Goal: Task Accomplishment & Management: Complete application form

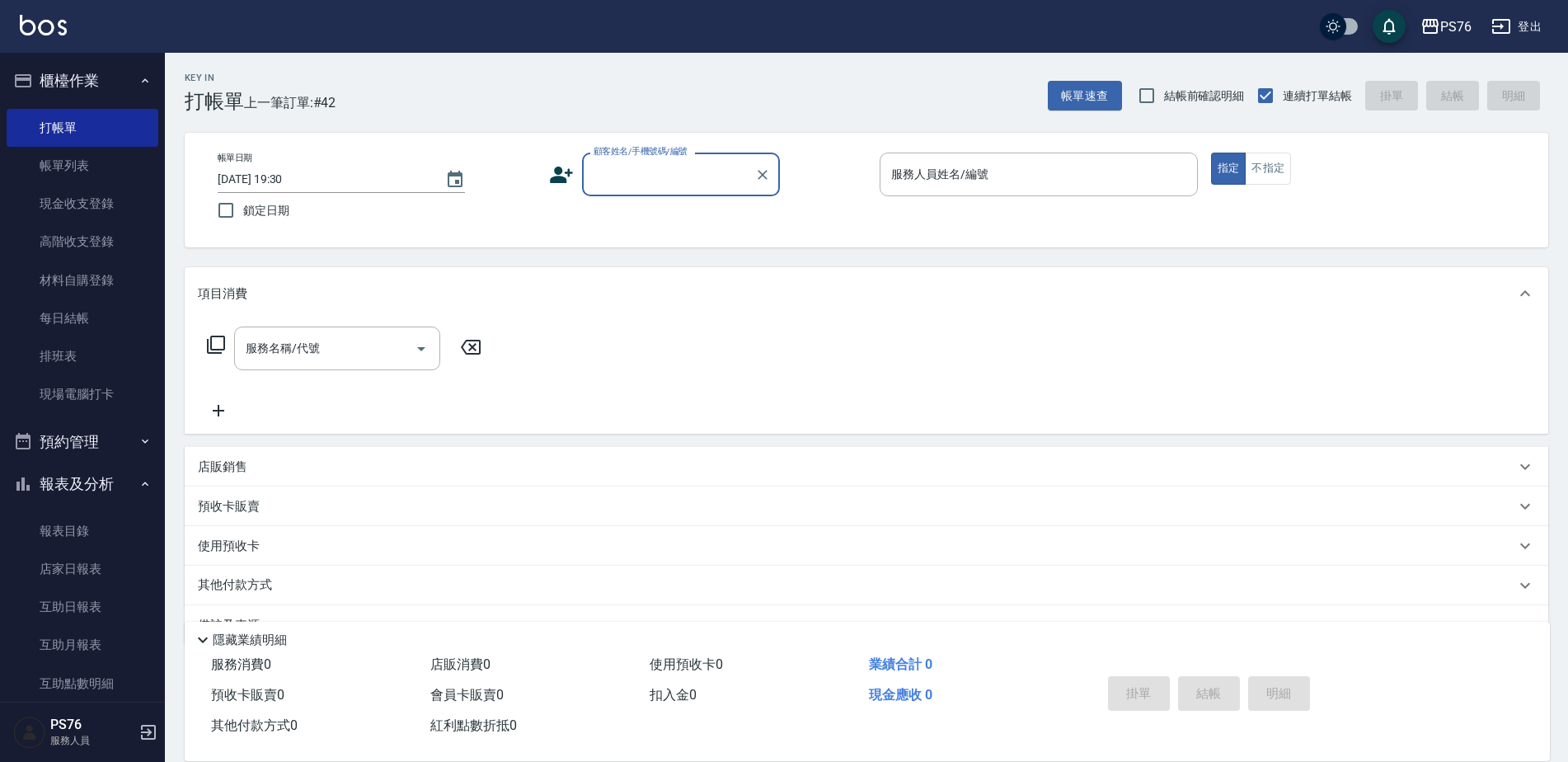
click at [668, 196] on div "顧客姓名/手機號碼/編號" at bounding box center [681, 174] width 198 height 44
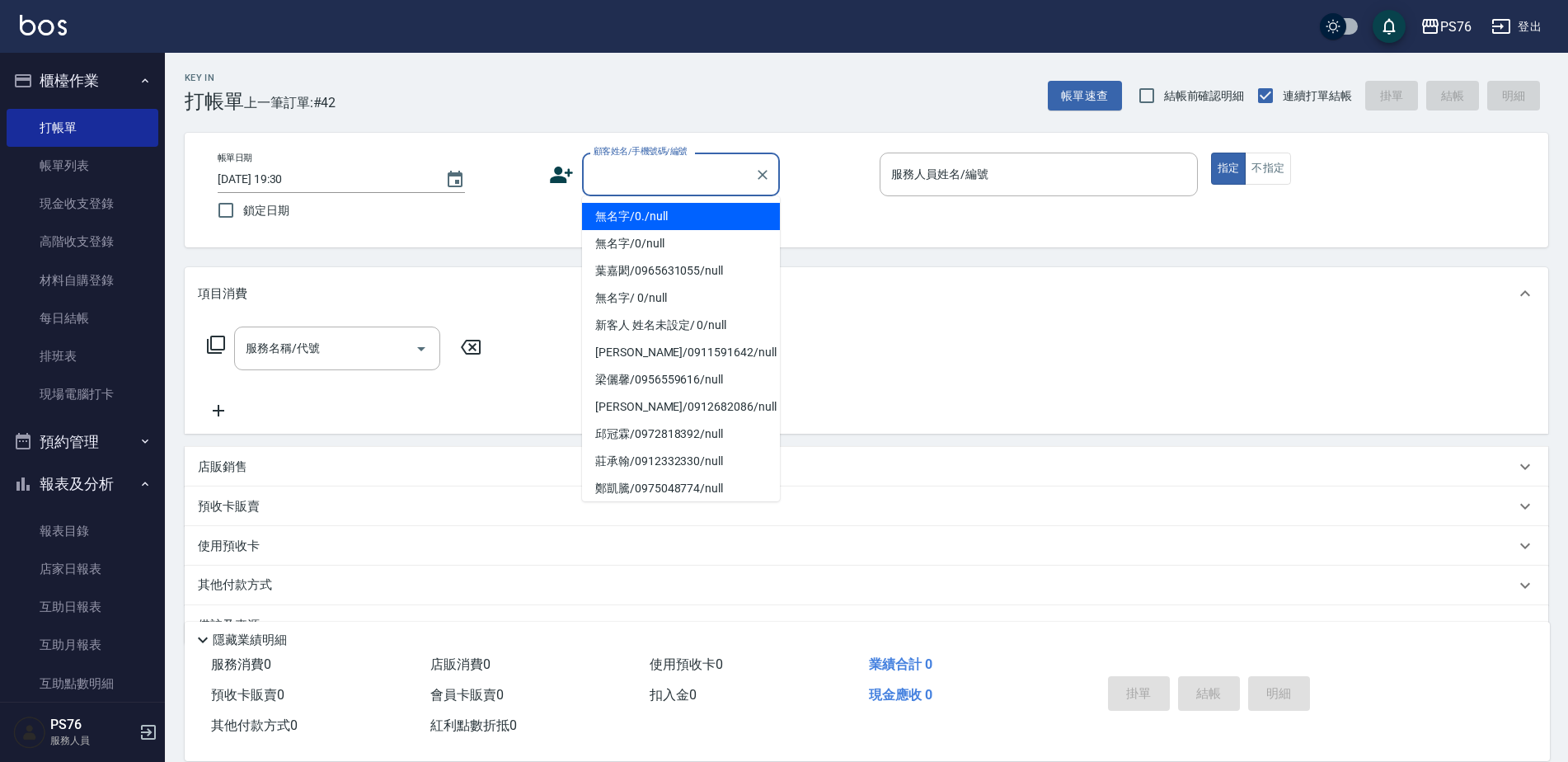
type input "無名字/0./null"
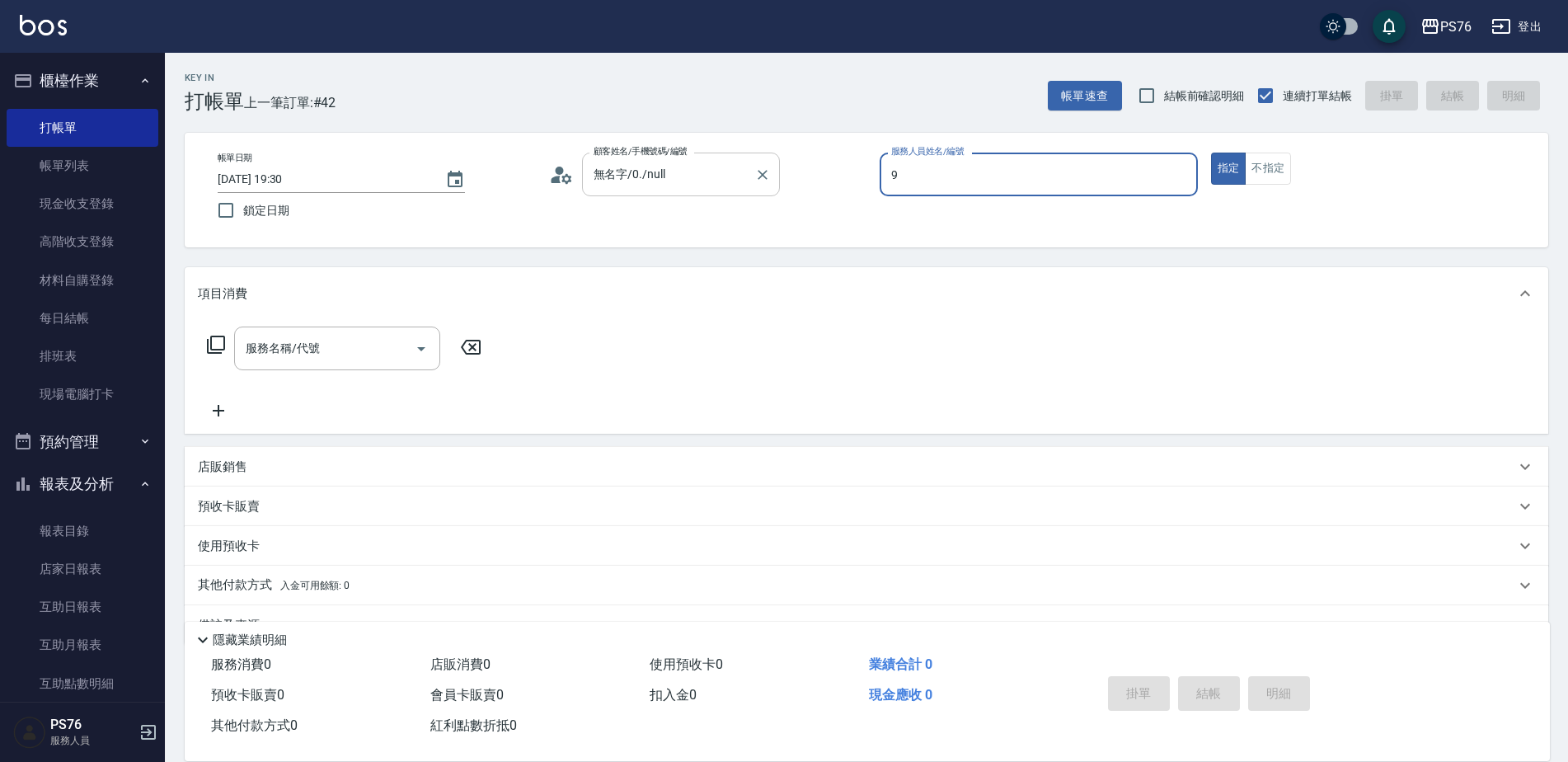
type input "[PERSON_NAME]-9"
type button "true"
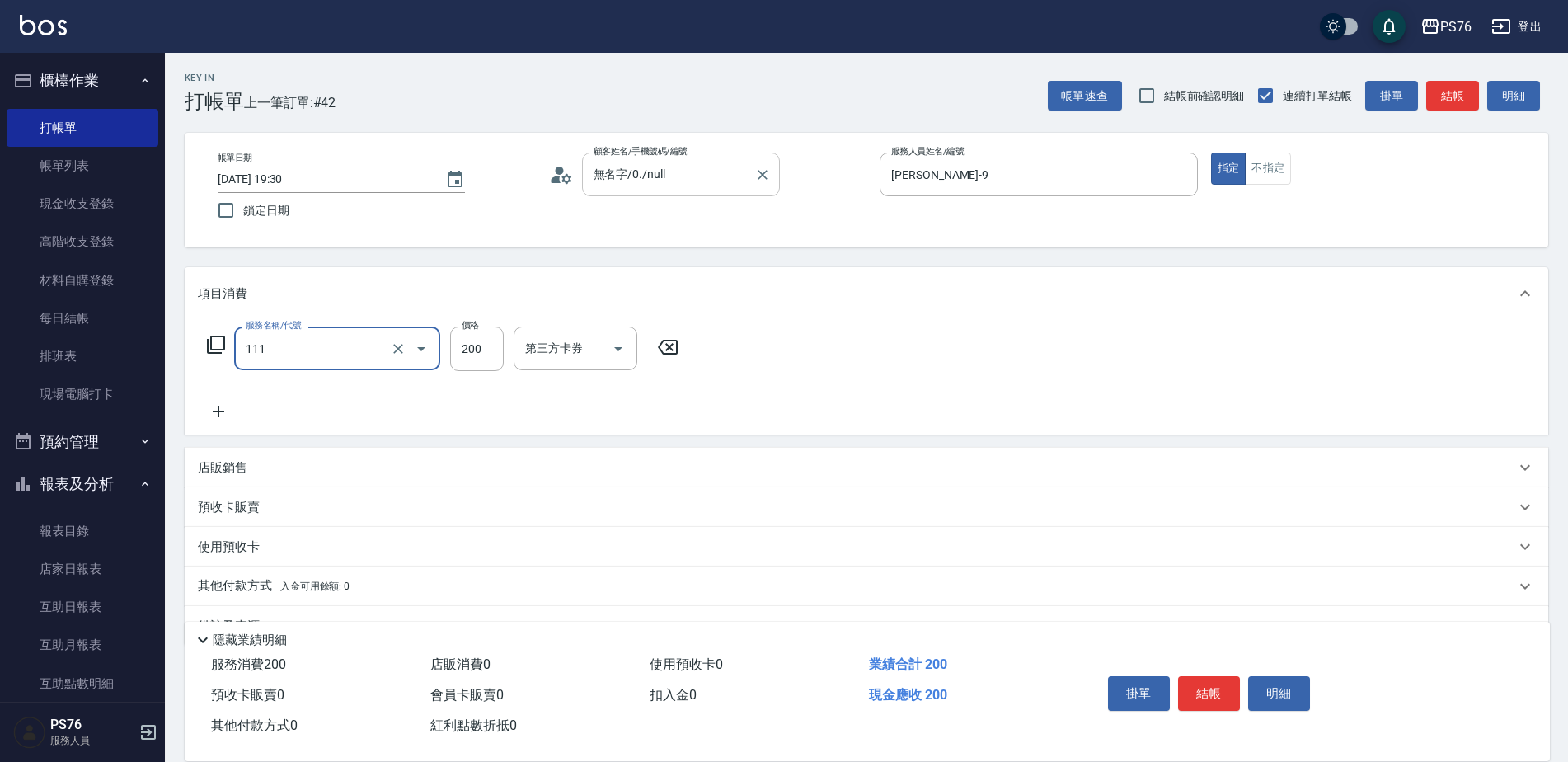
type input "200(111)"
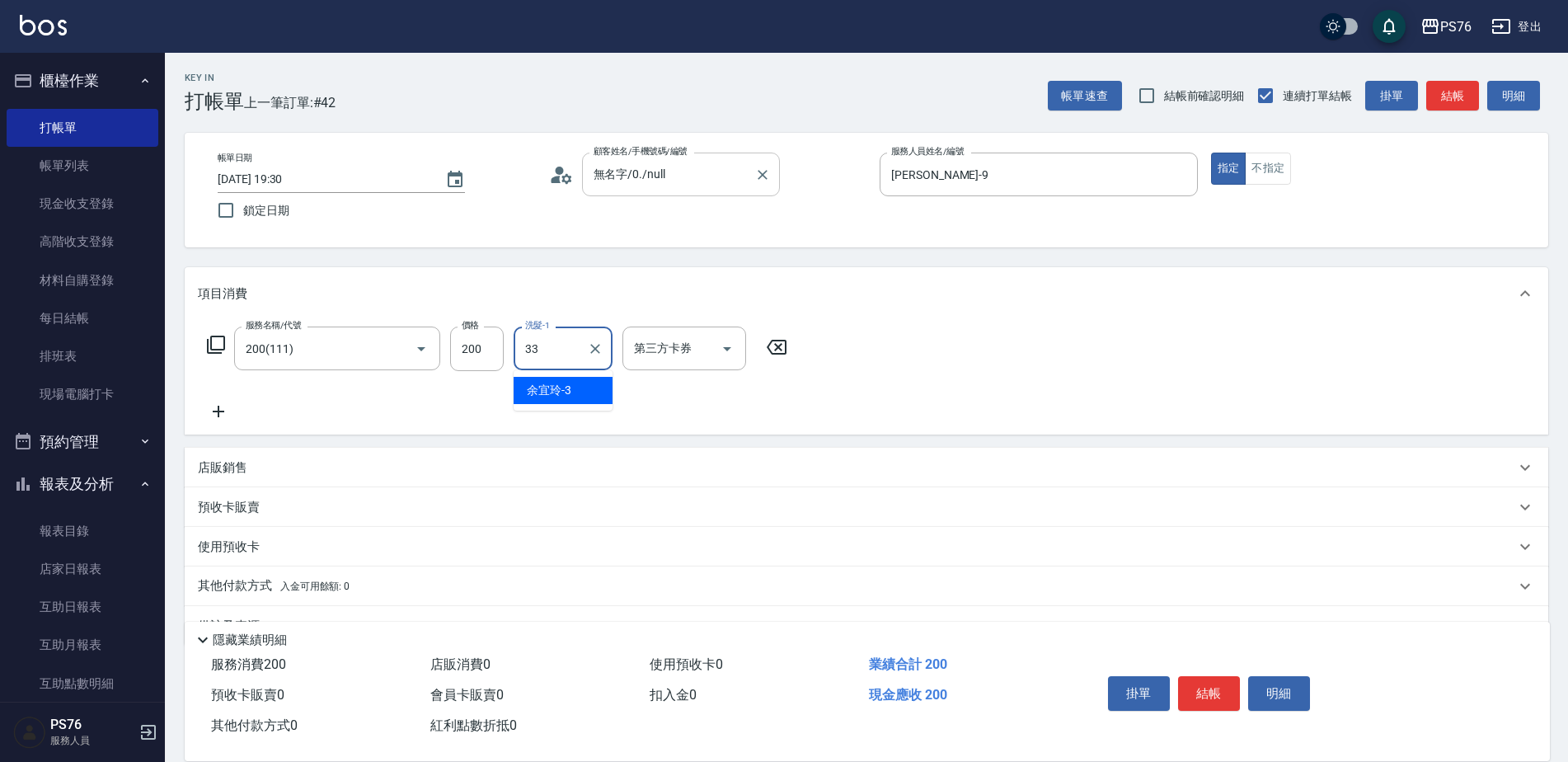
type input "[PERSON_NAME]33"
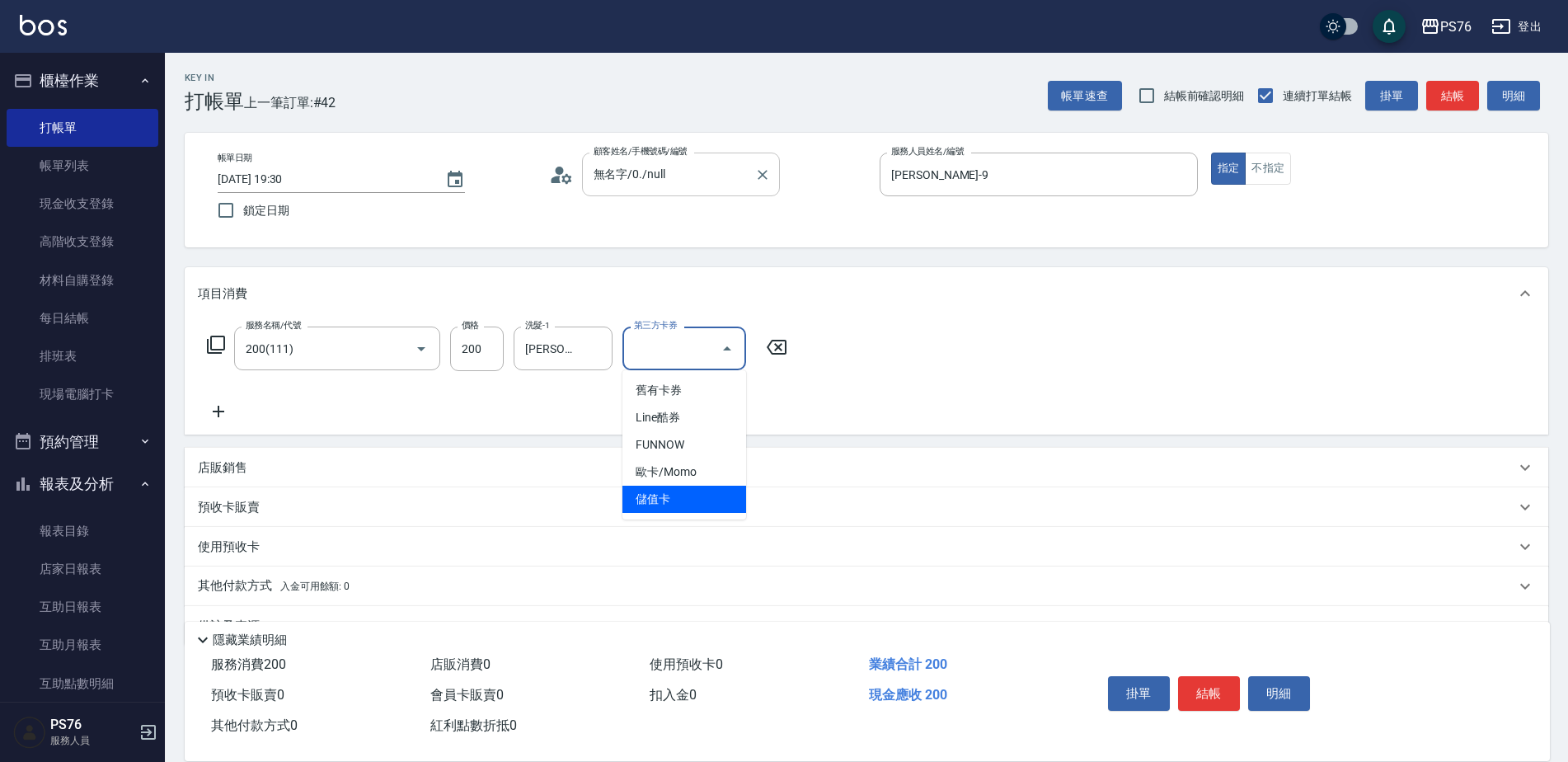
type input "儲值卡"
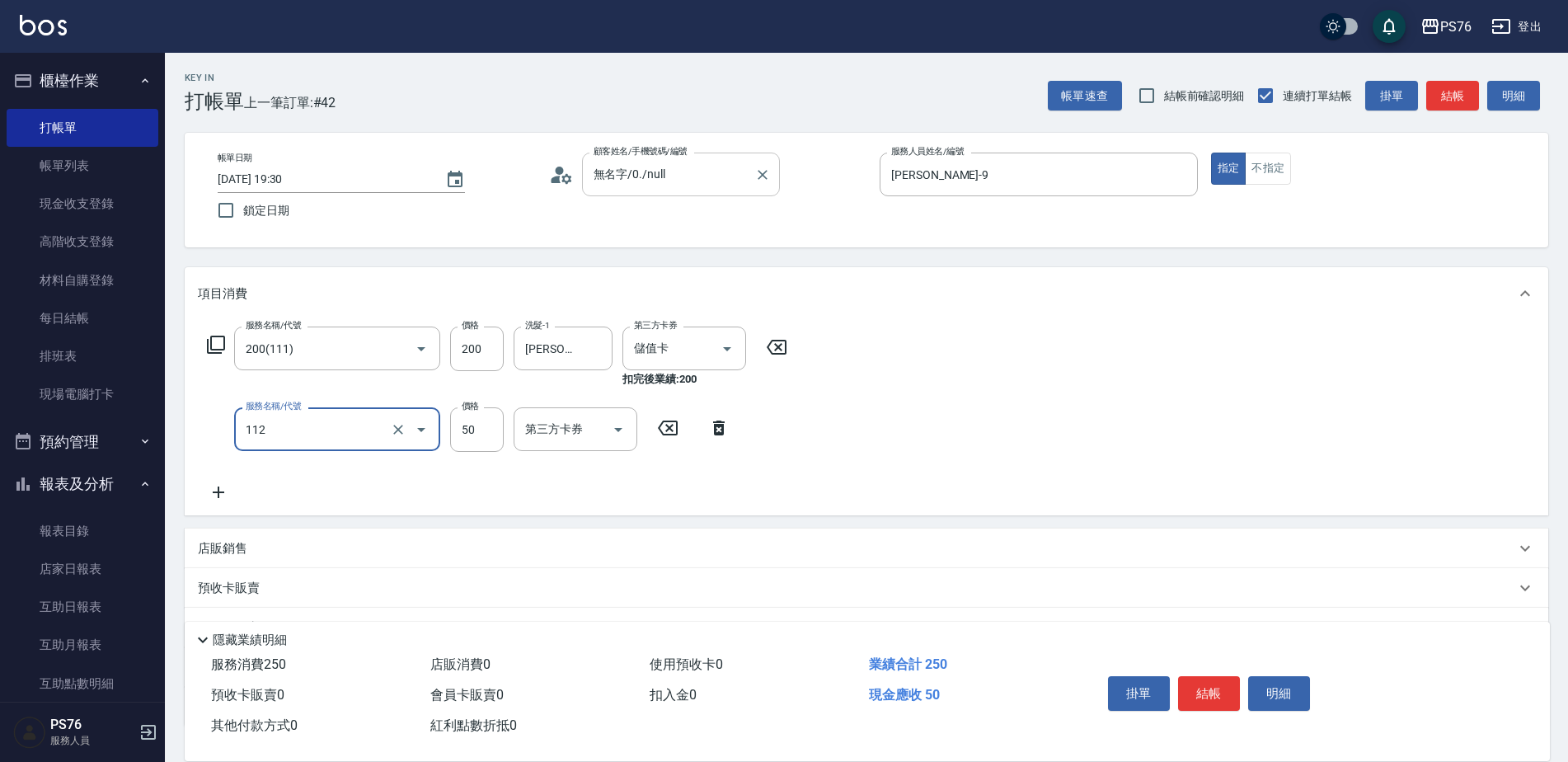
type input "精油50(112)"
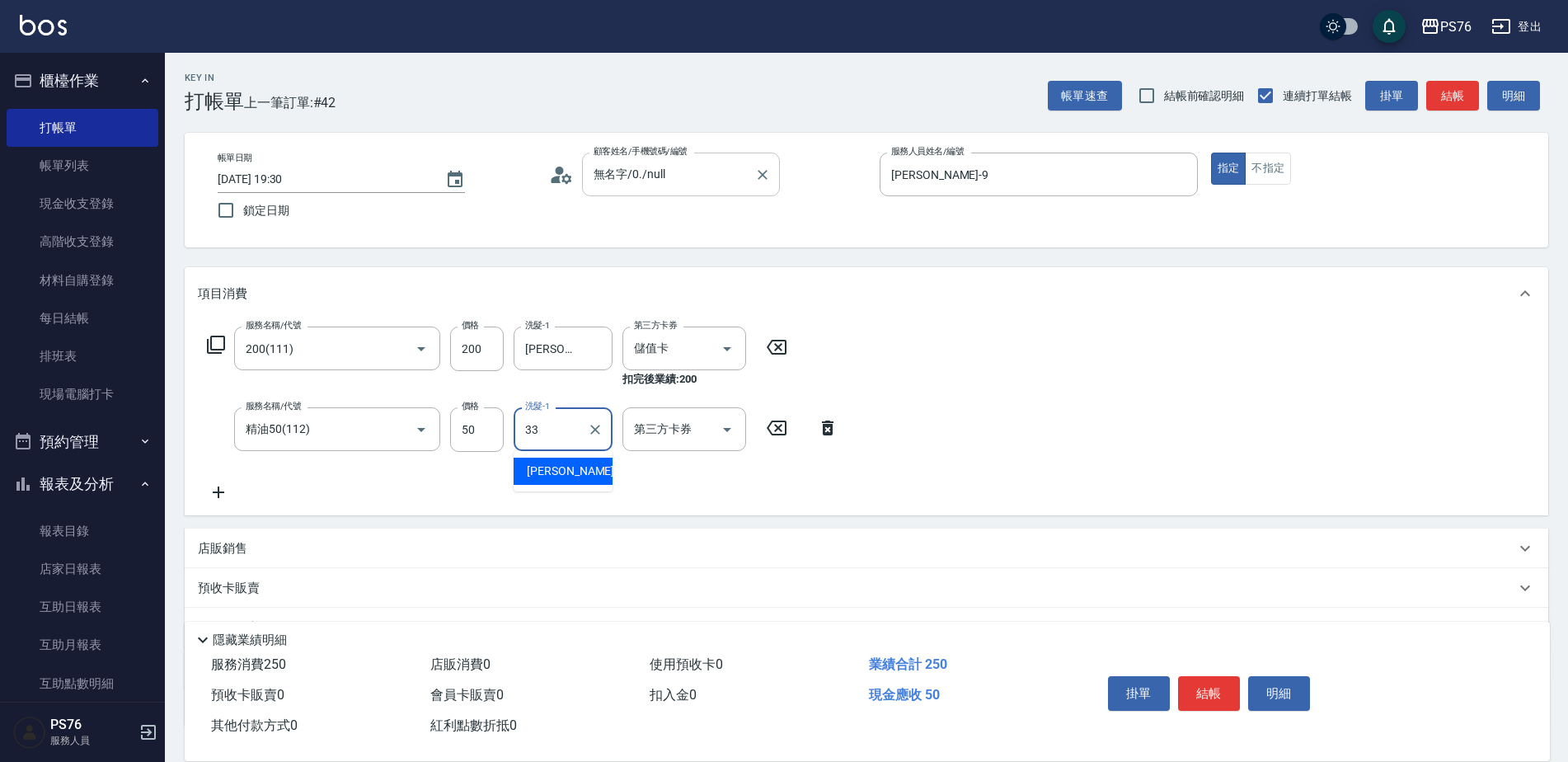
type input "[PERSON_NAME]33"
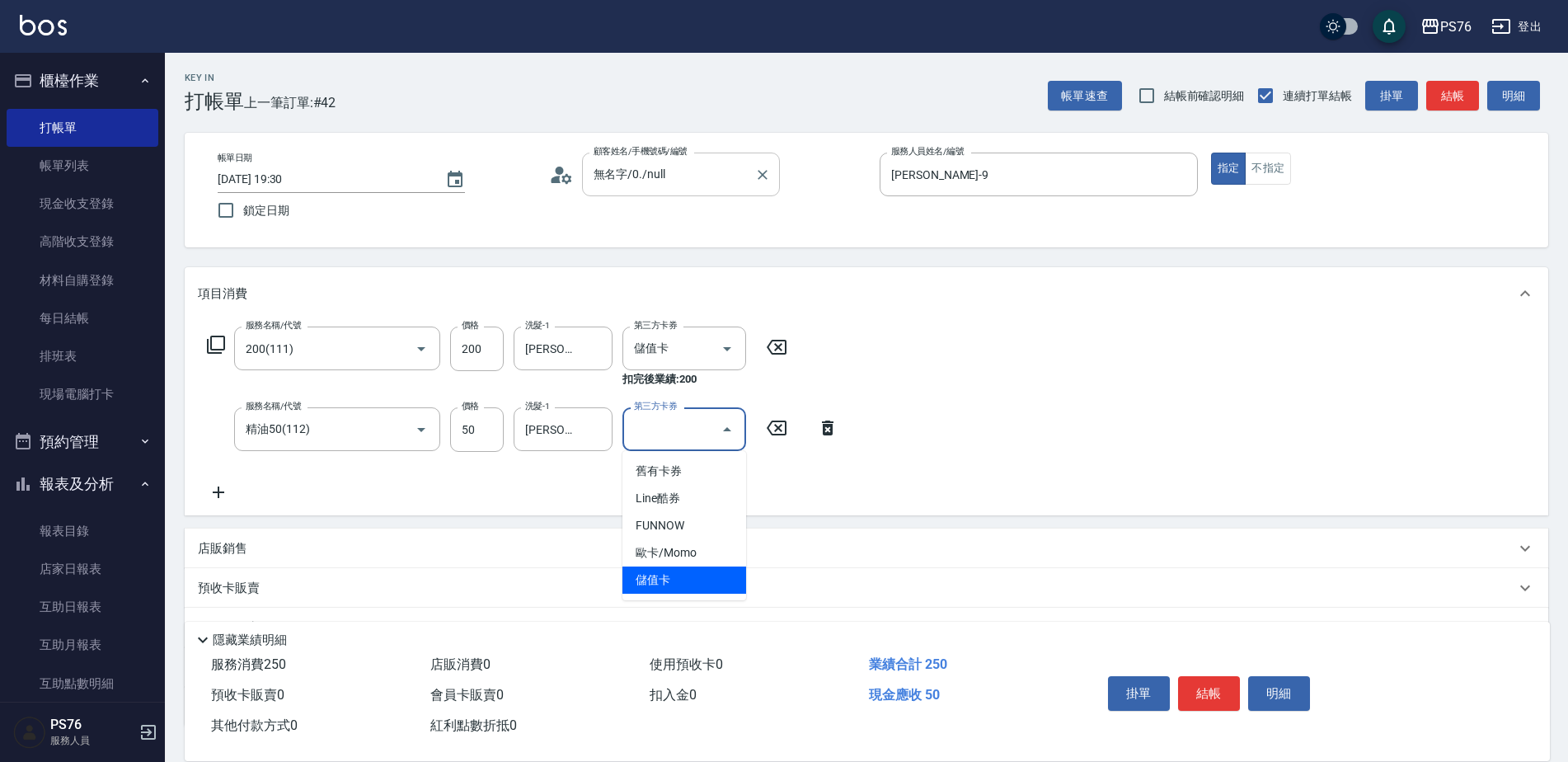
type input "儲值卡"
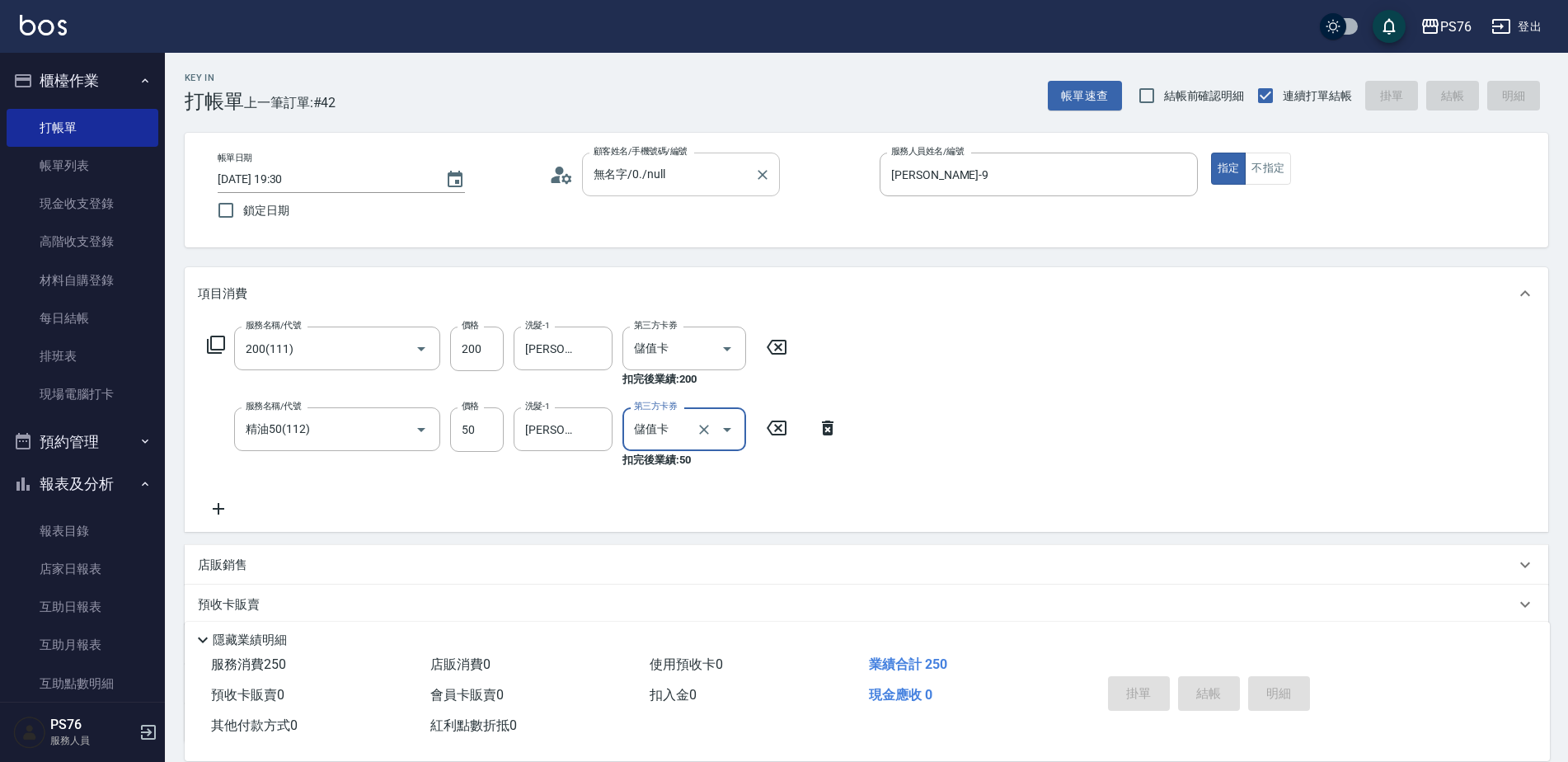
type input "[DATE] 20:07"
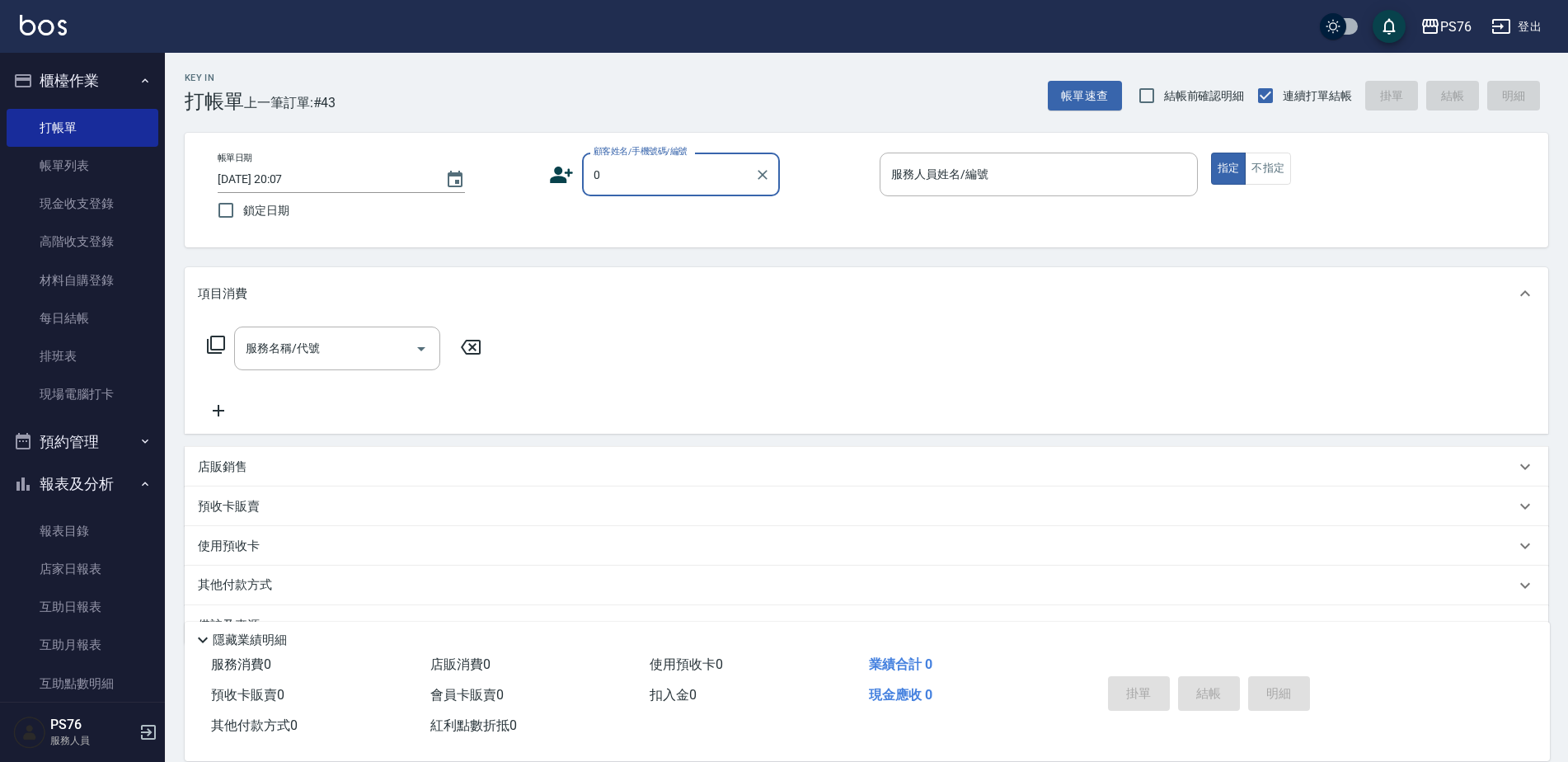
type input "無名字/0./null"
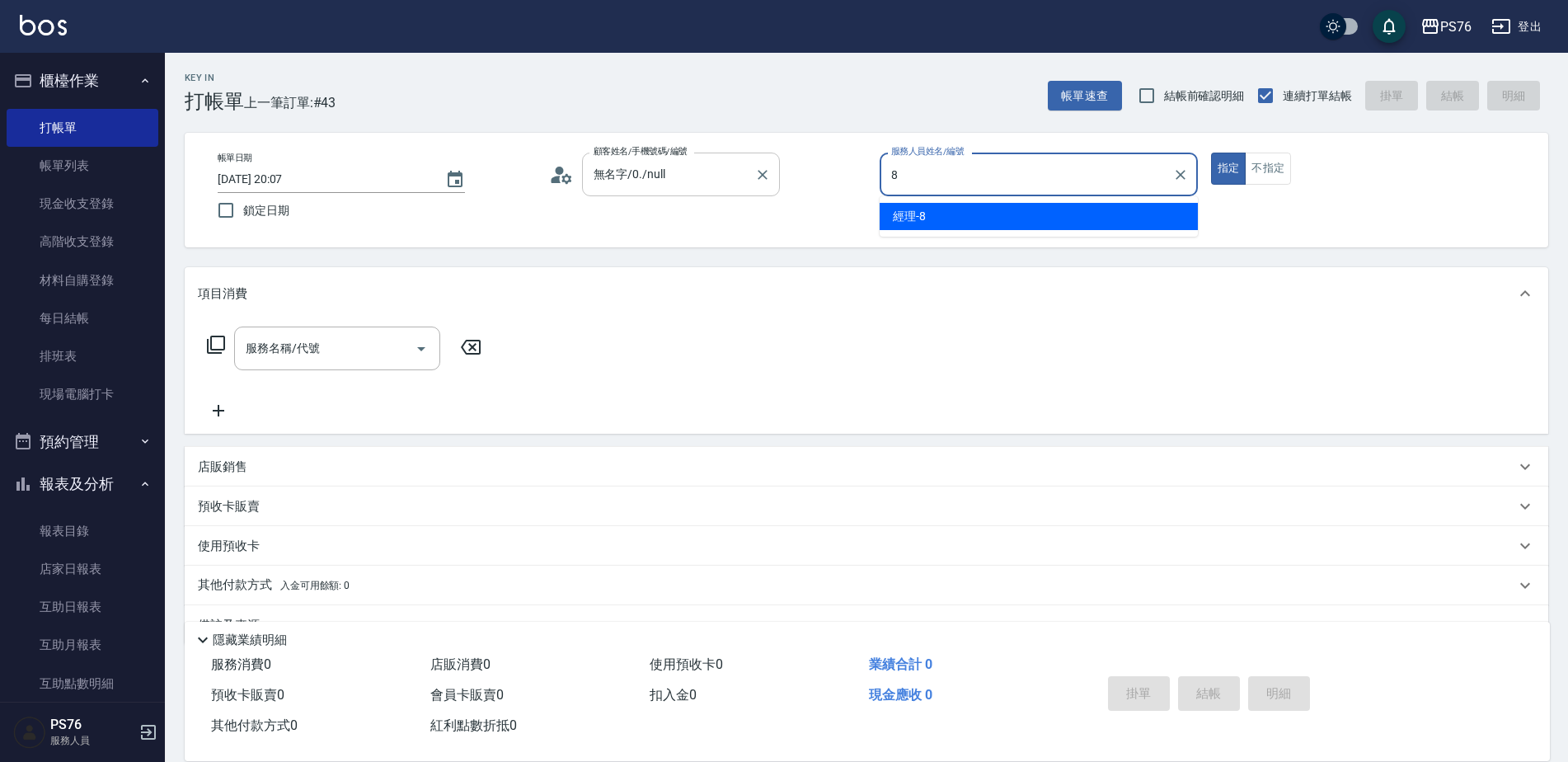
type input "經理-8"
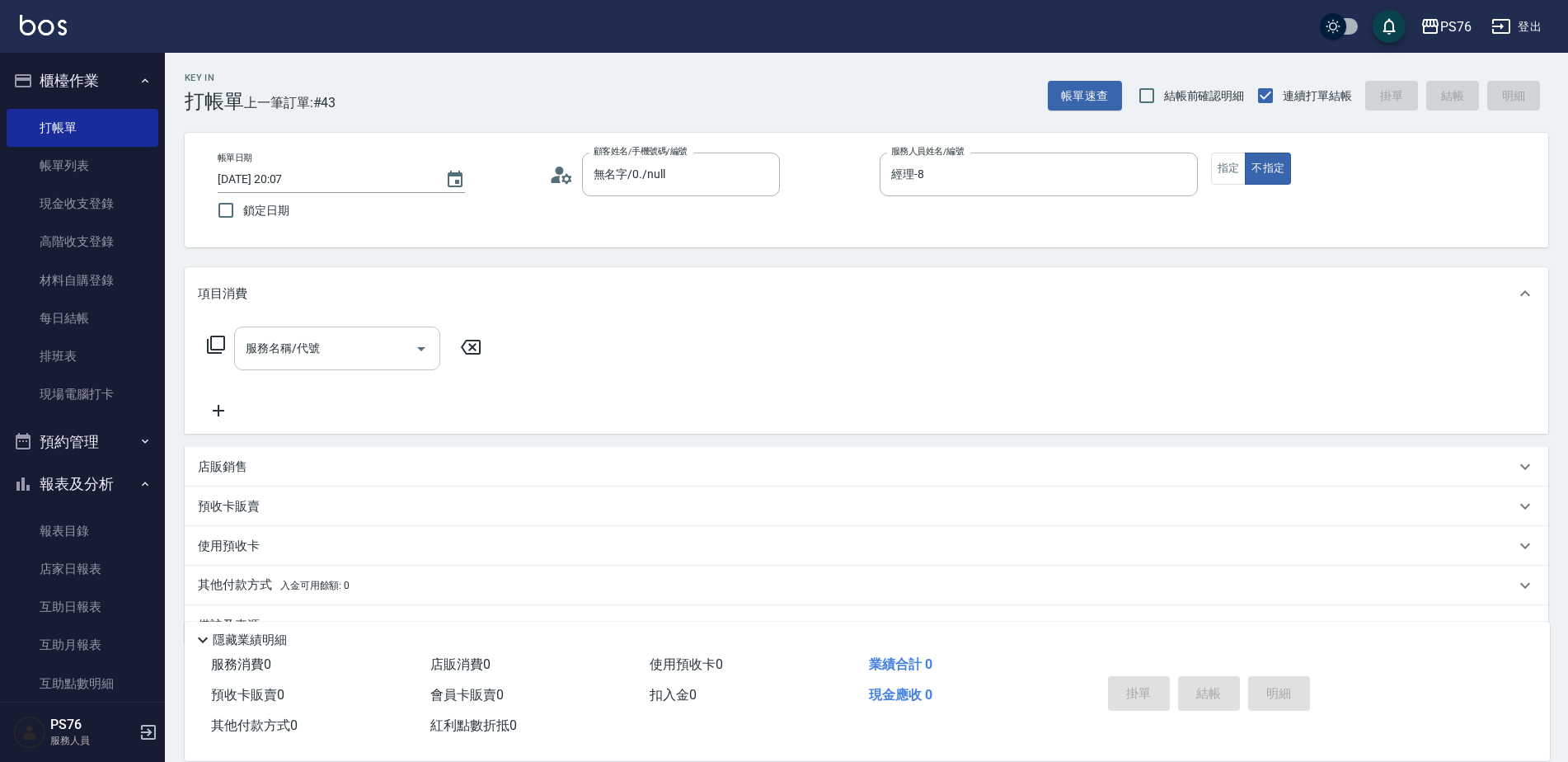
click at [340, 353] on input "服務名稱/代號" at bounding box center [325, 348] width 167 height 29
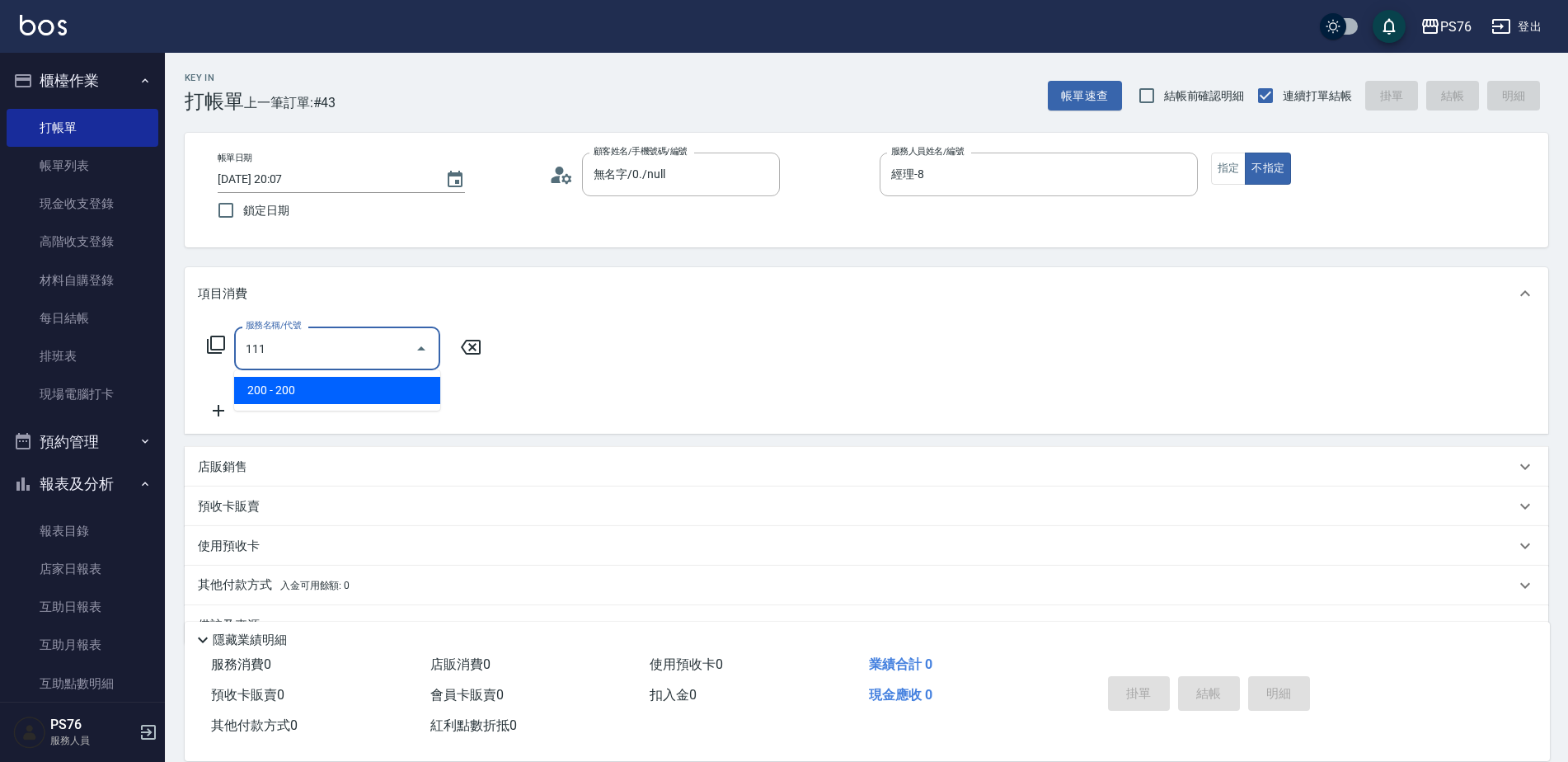
type input "200(111)"
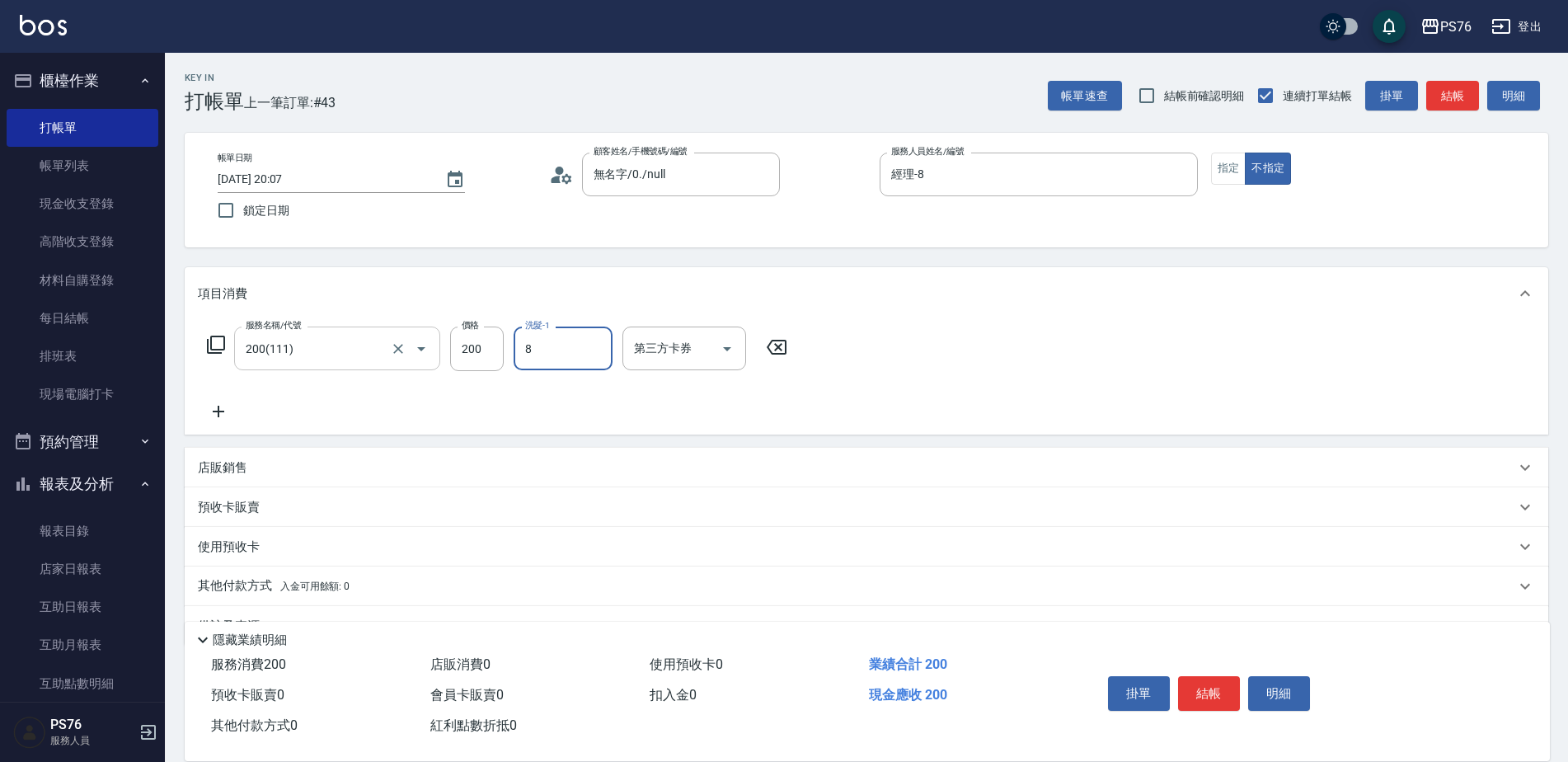
type input "經理-8"
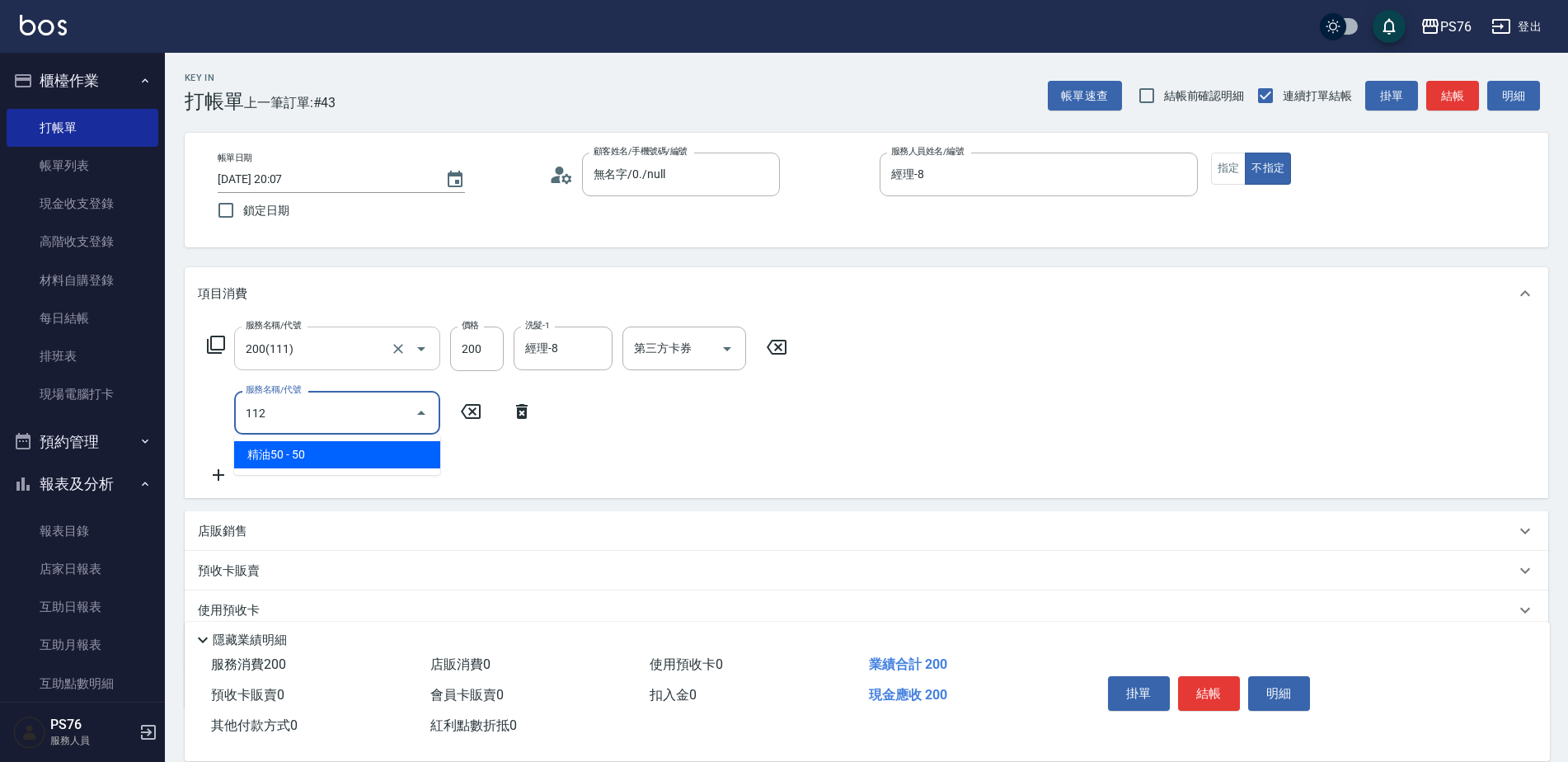
type input "精油50(112)"
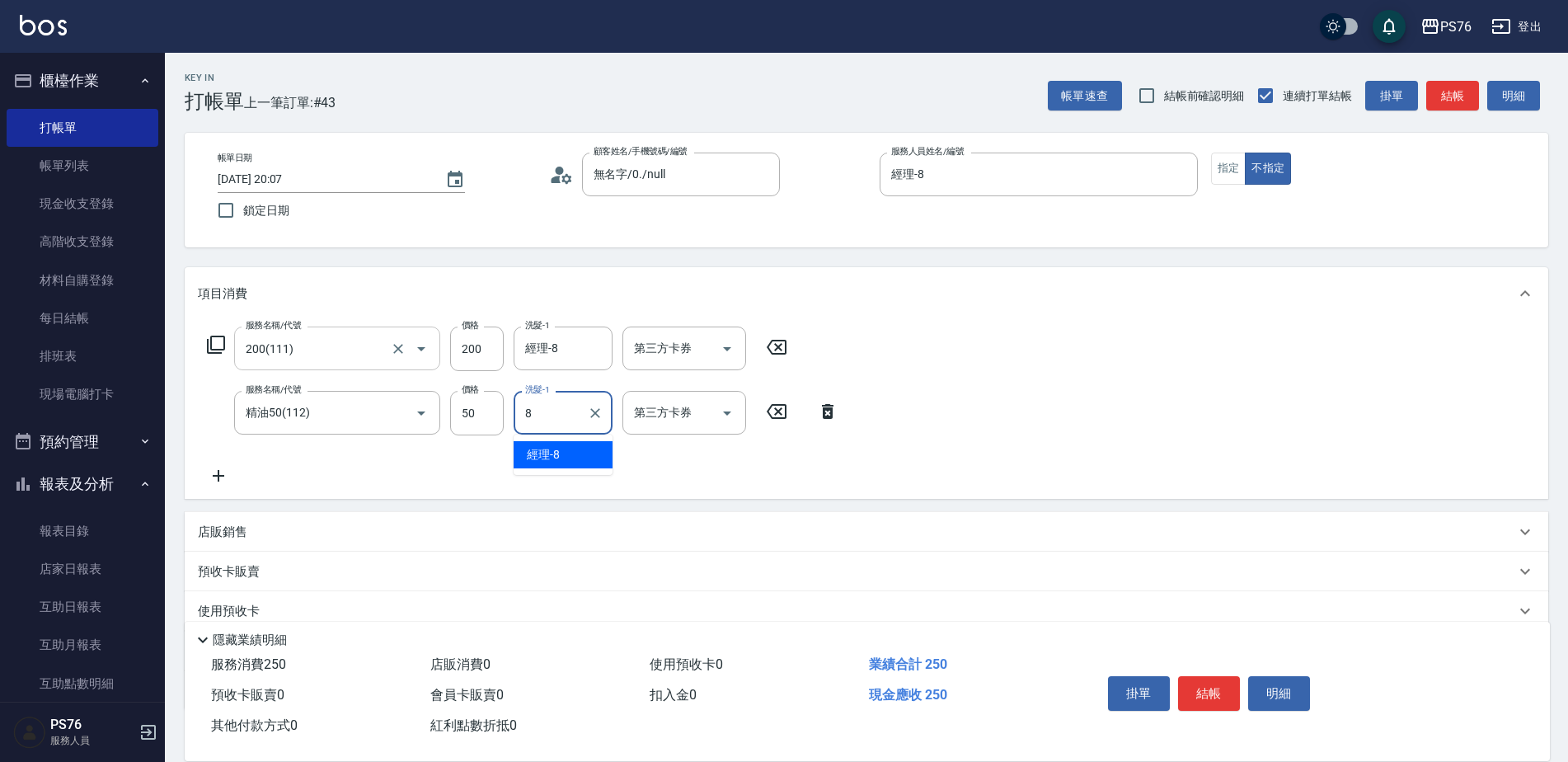
type input "經理-8"
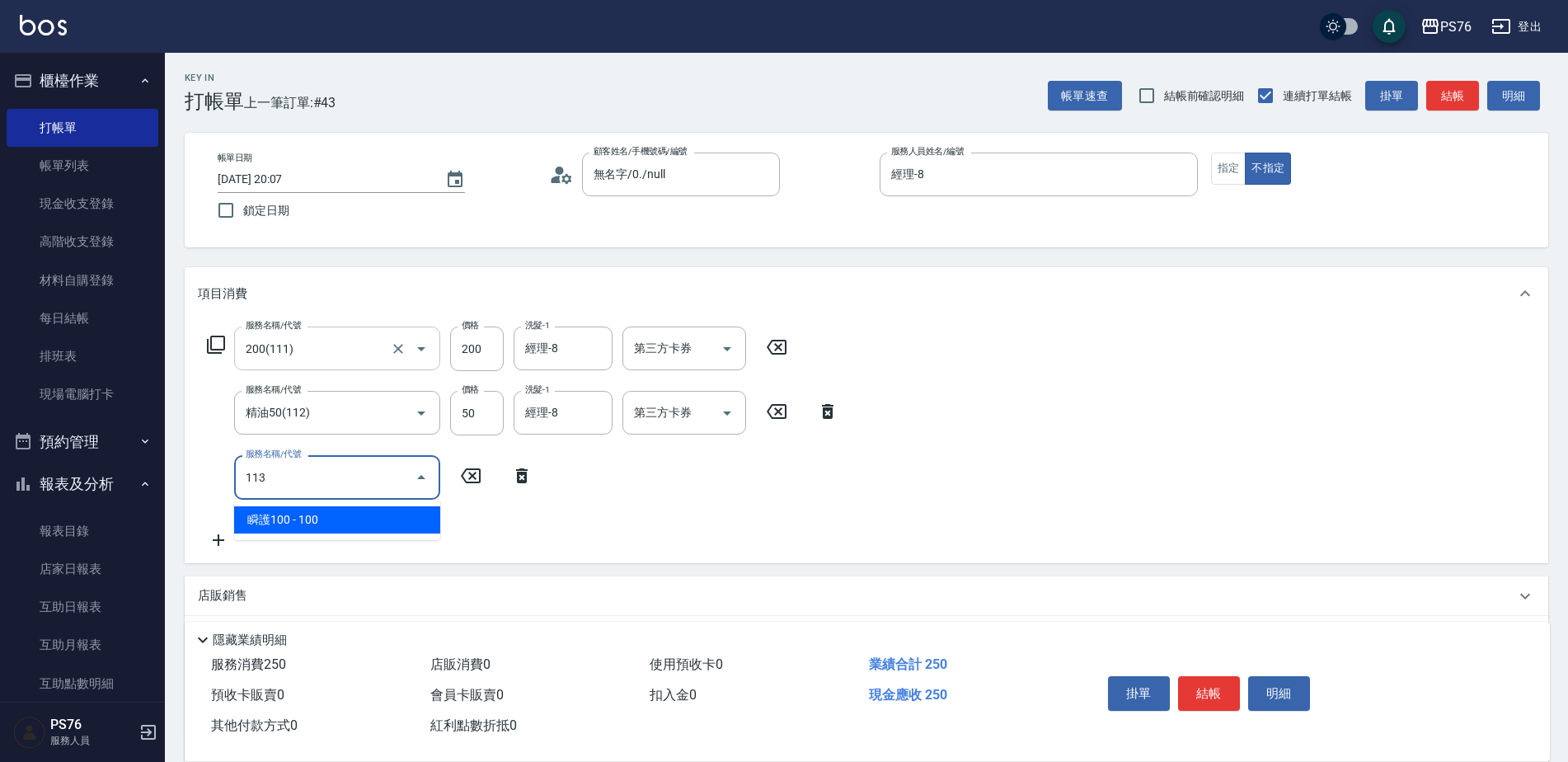
type input "瞬護100(113)"
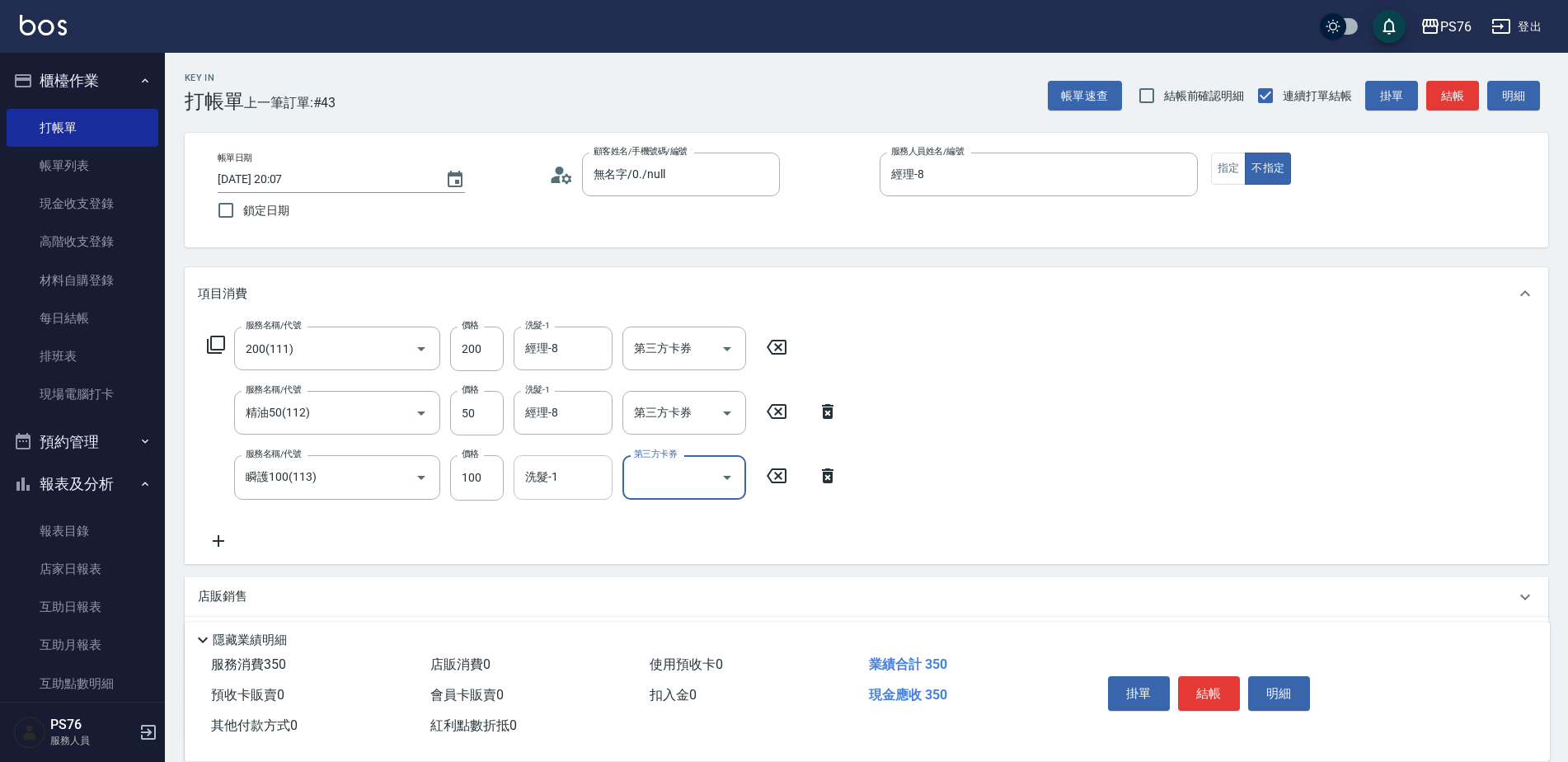
click at [568, 490] on input "洗髮-1" at bounding box center [563, 476] width 84 height 29
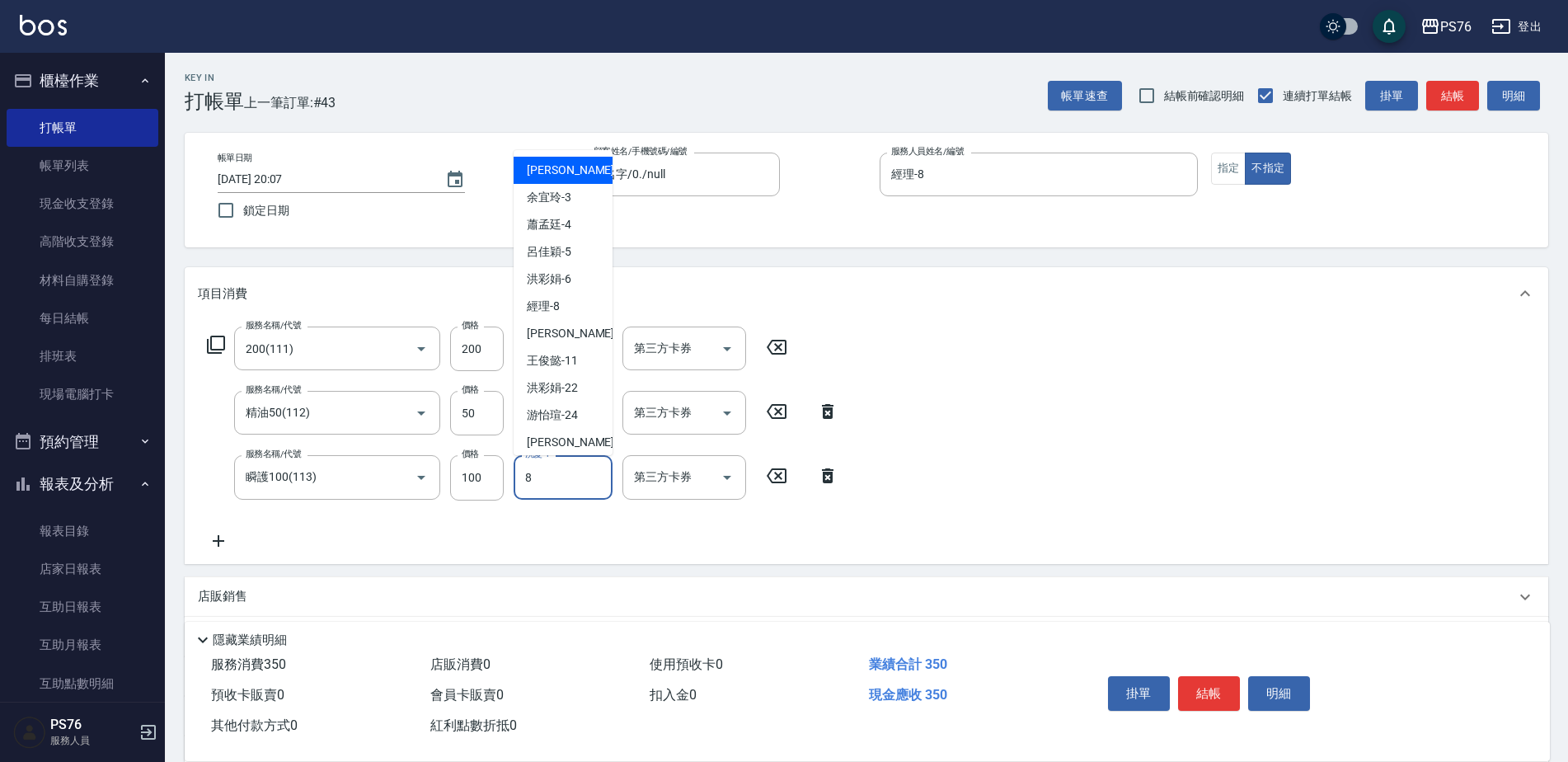
type input "經理-8"
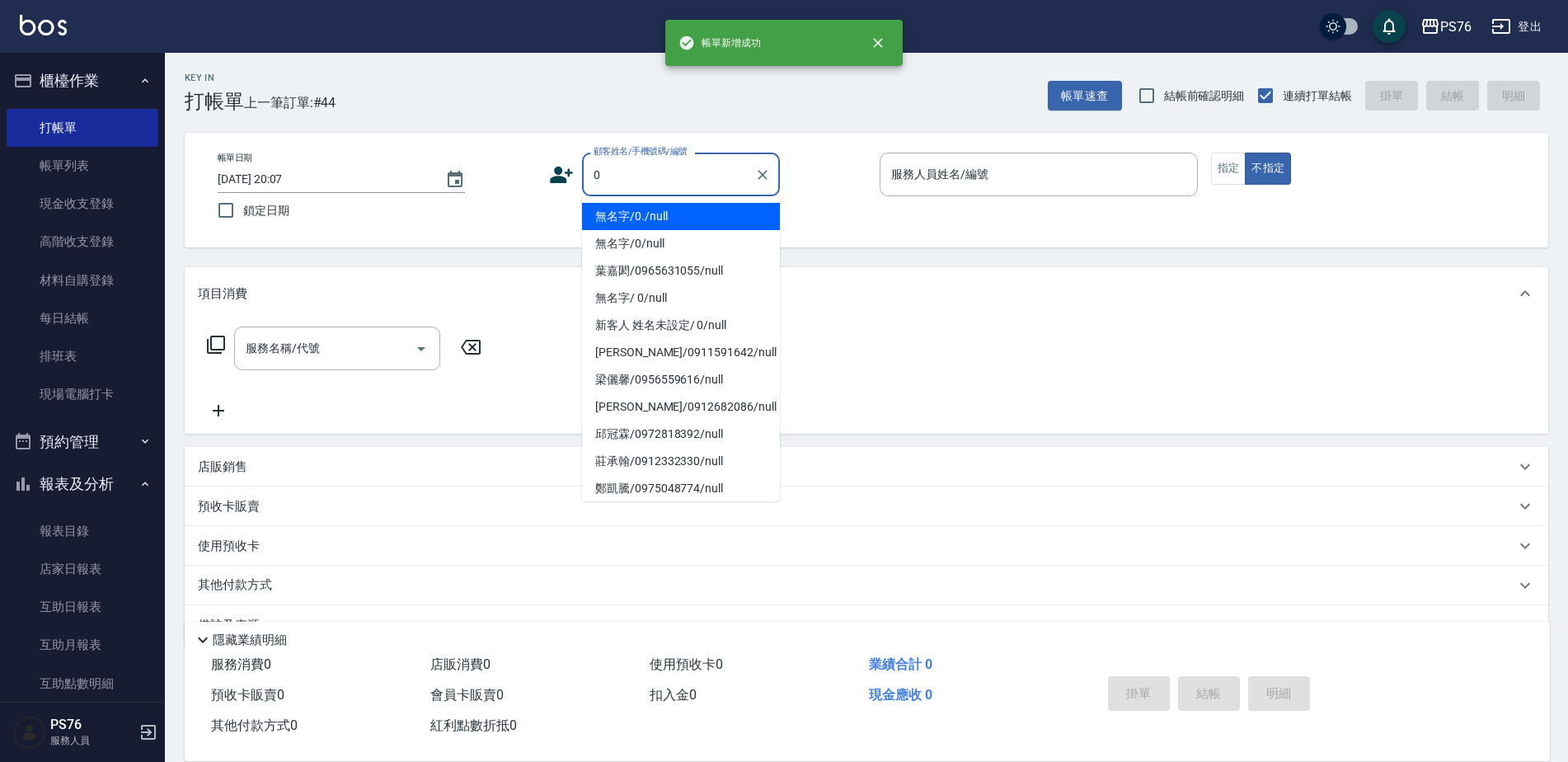
type input "無名字/0./null"
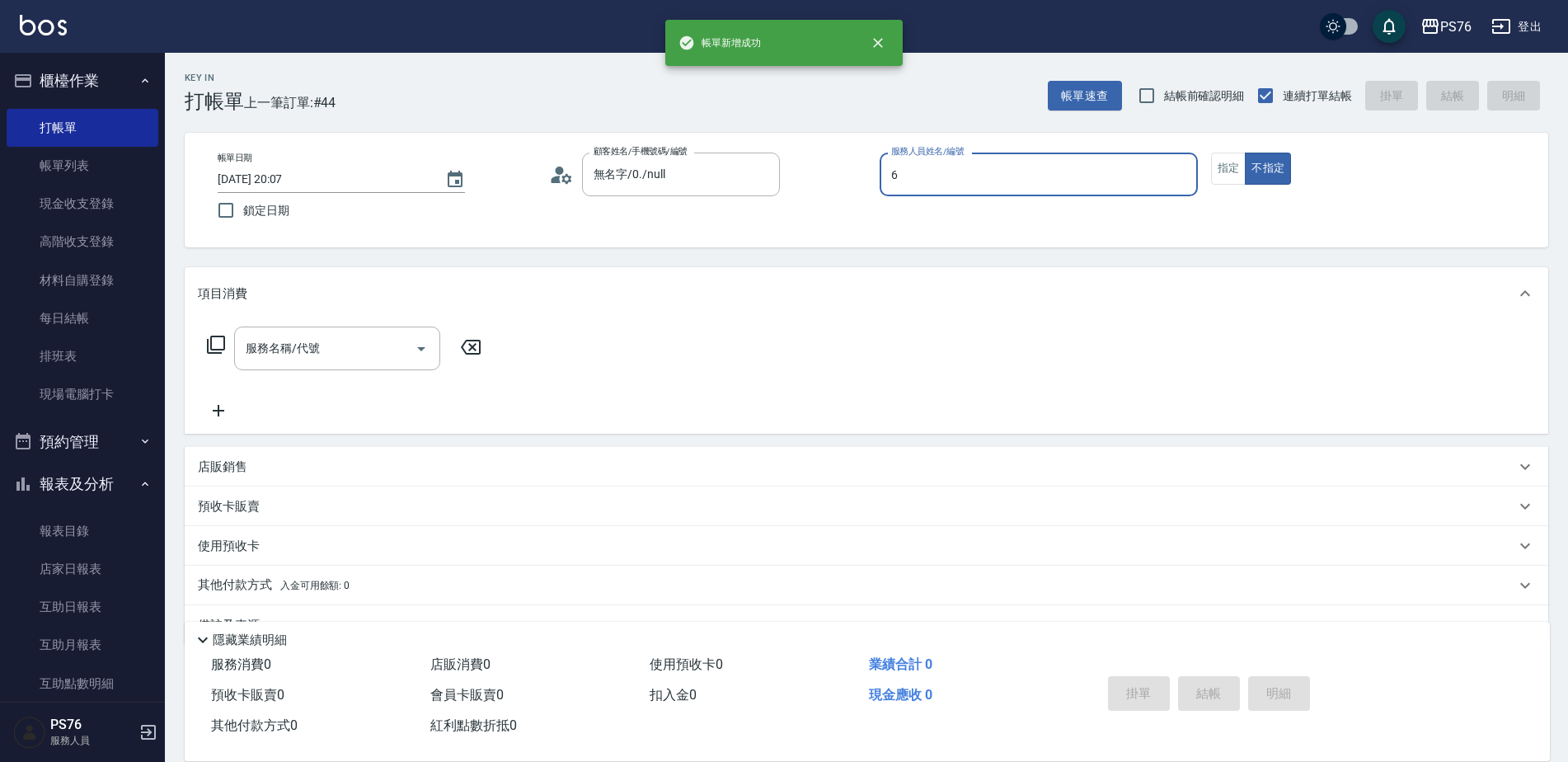
type input "洪彩娟-6"
type button "false"
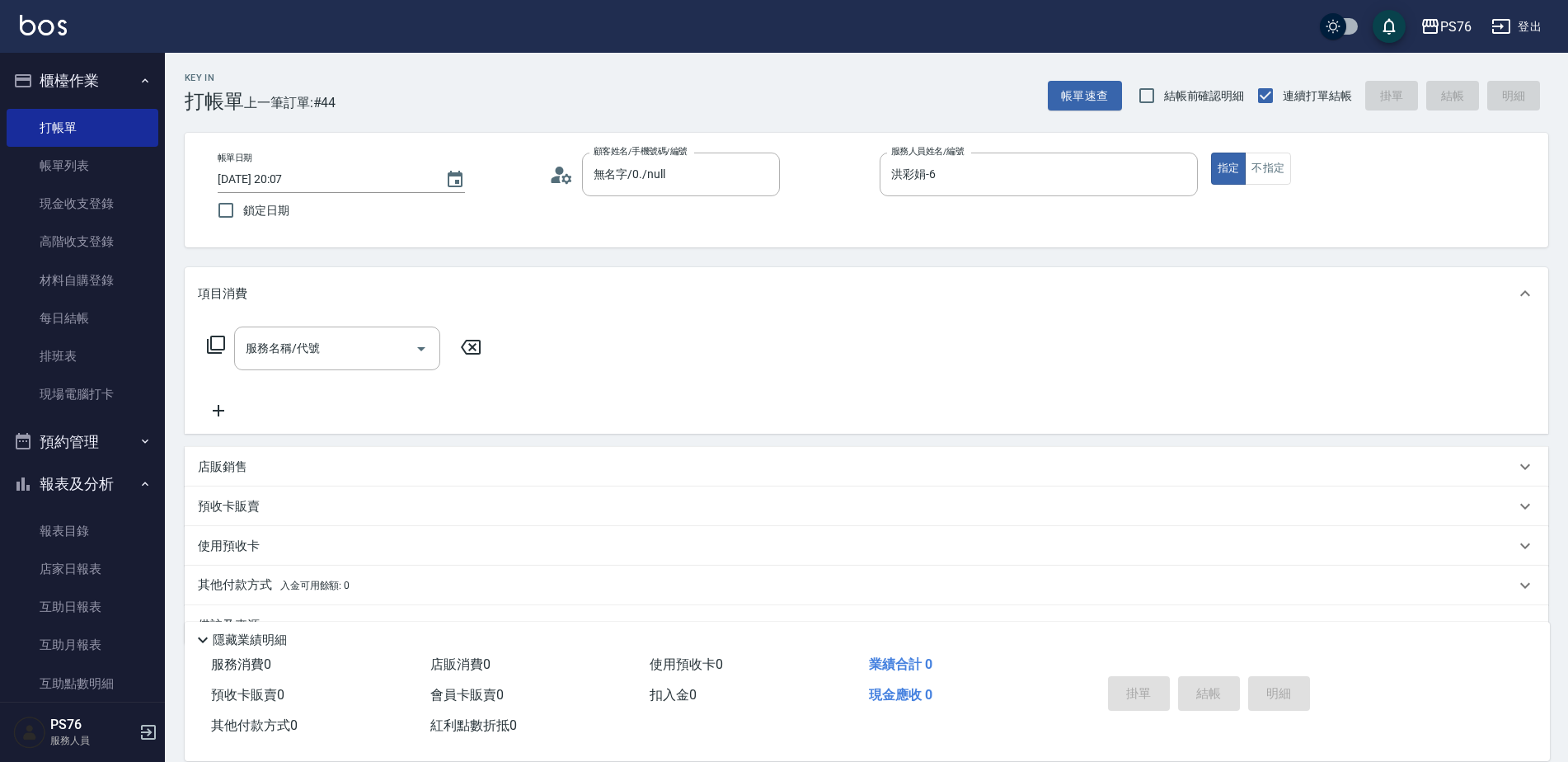
click at [290, 471] on div "店販銷售" at bounding box center [856, 466] width 1317 height 17
type input "洪彩娟-6"
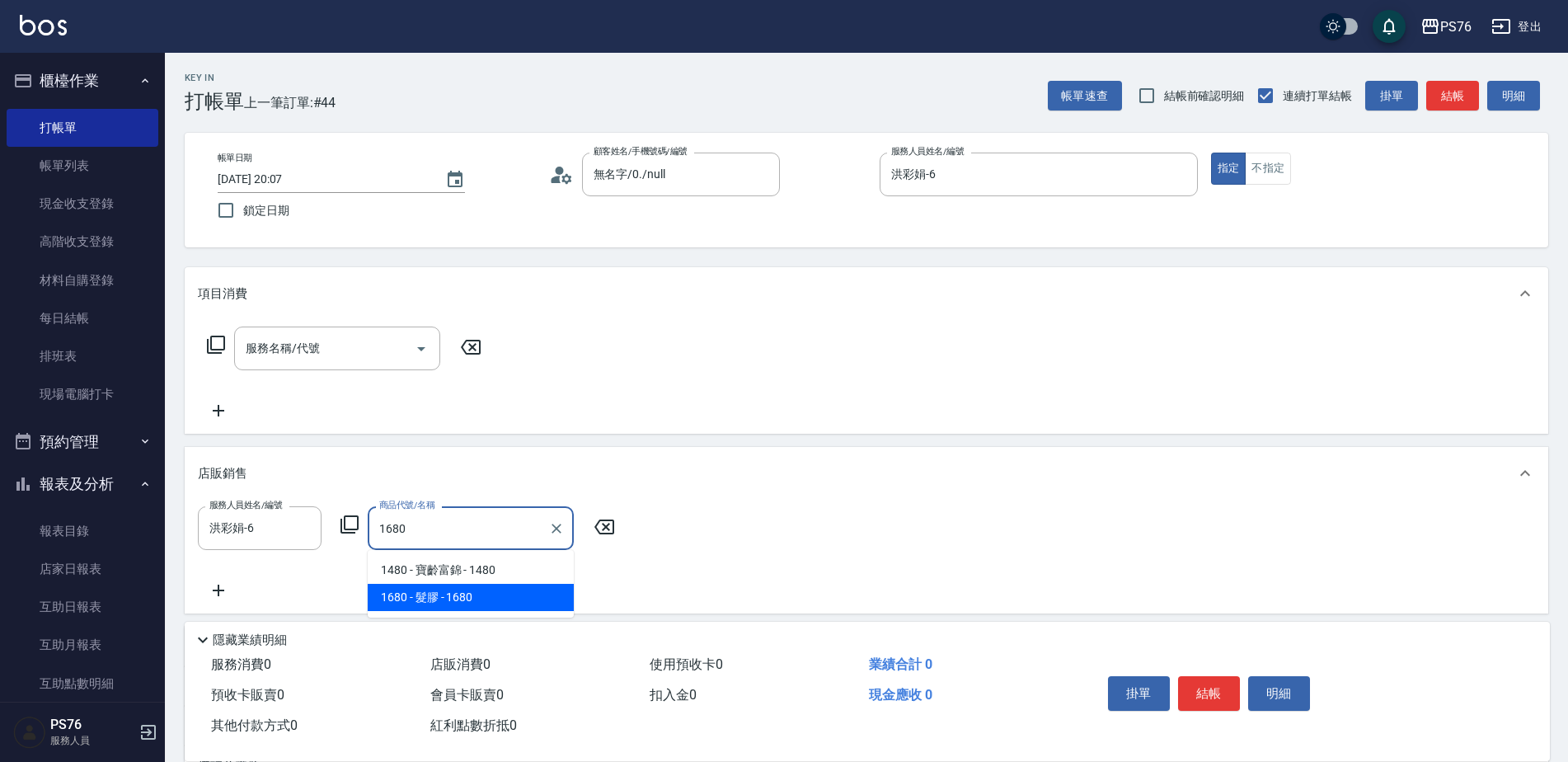
type input "髮膠"
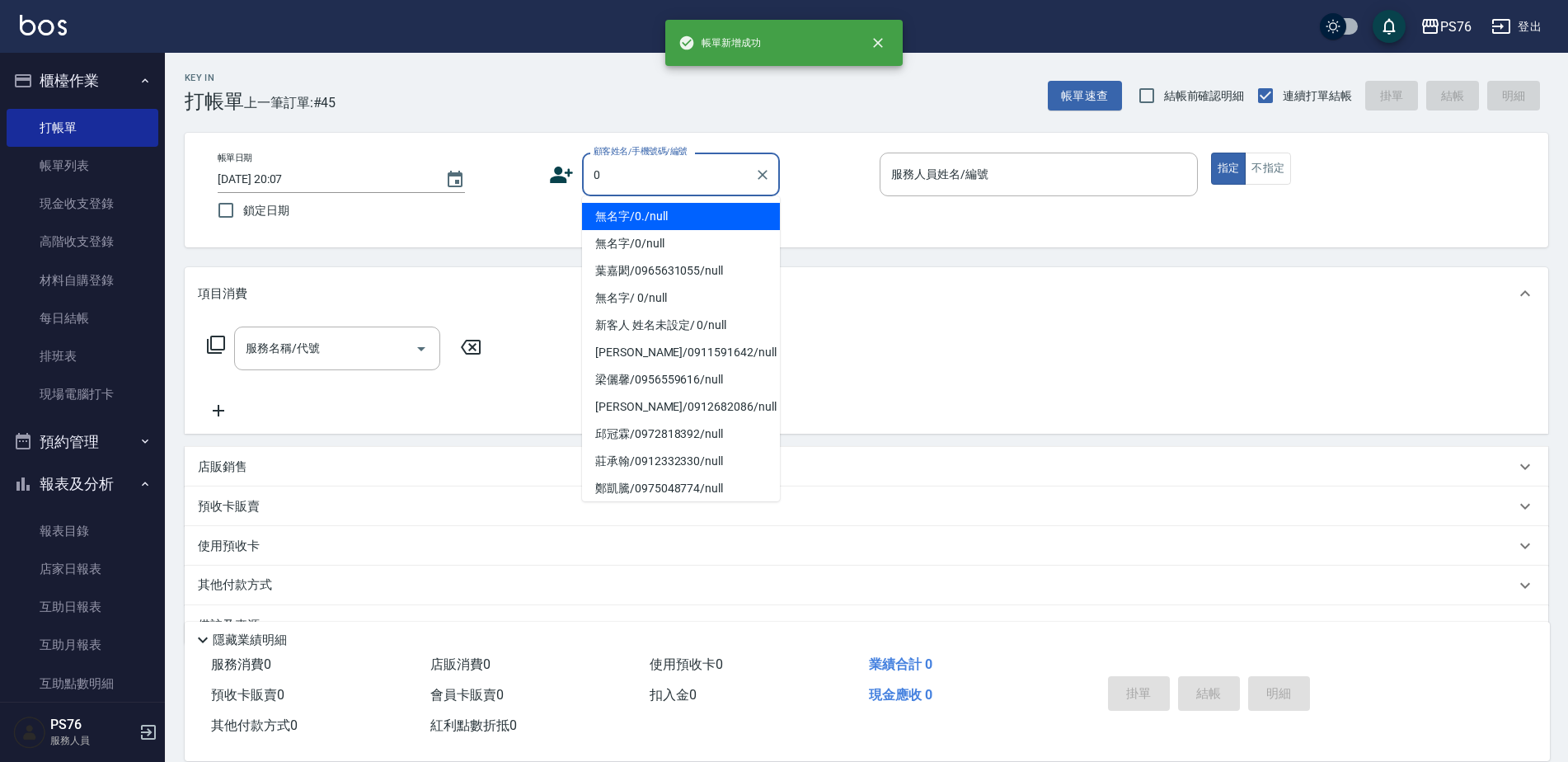
type input "無名字/0./null"
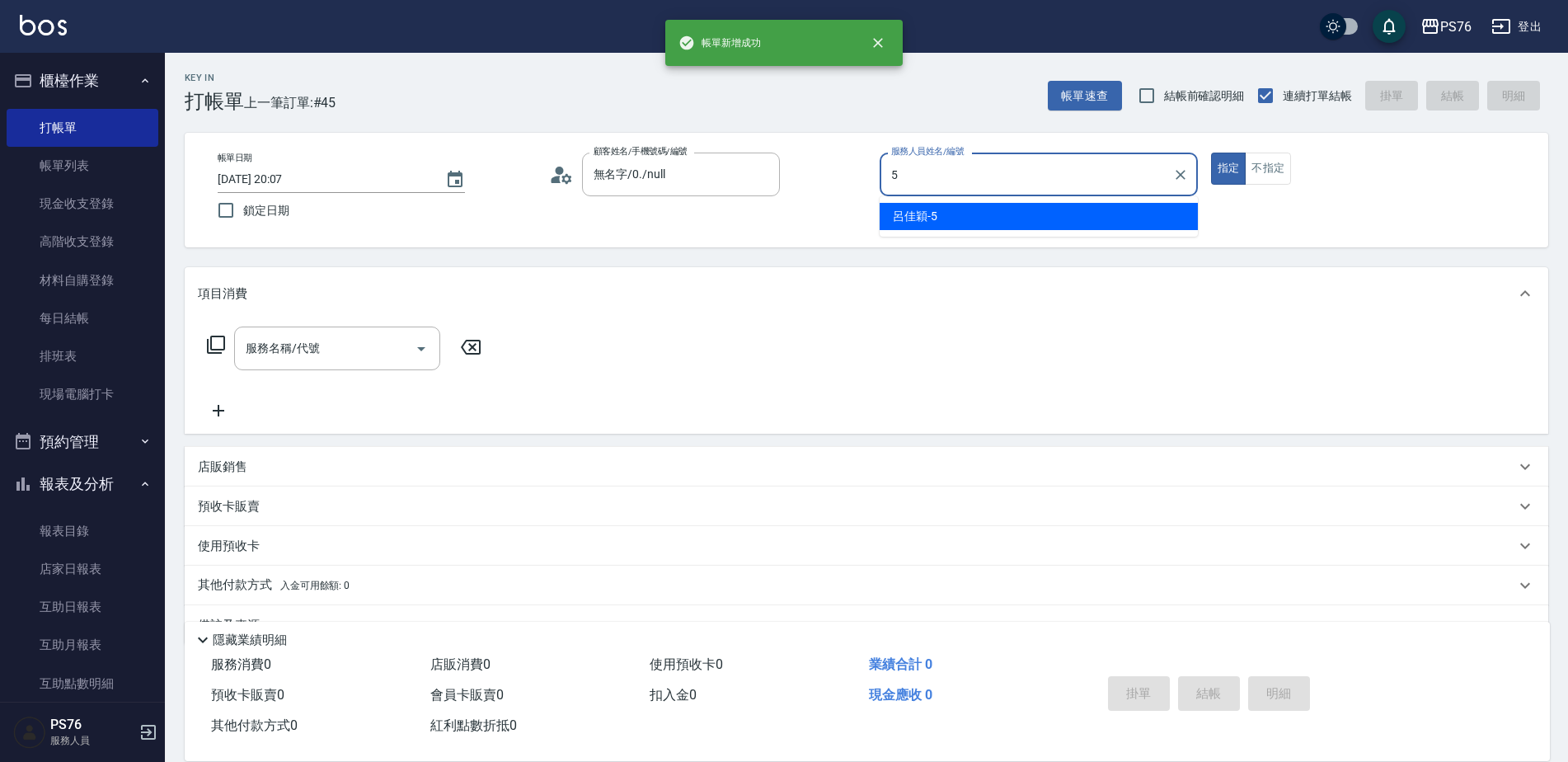
type input "呂佳穎-5"
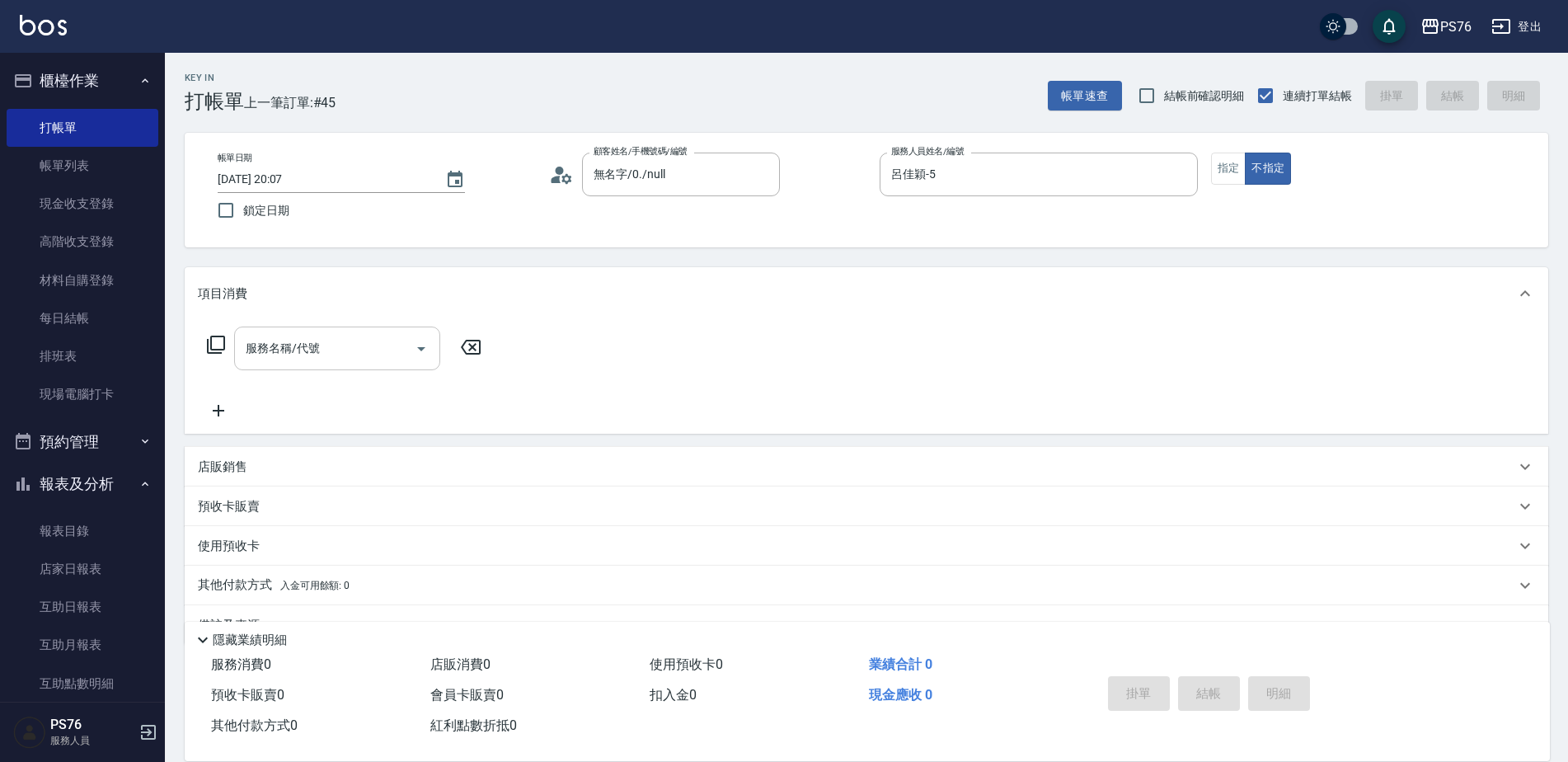
click at [321, 356] on input "服務名稱/代號" at bounding box center [325, 348] width 167 height 29
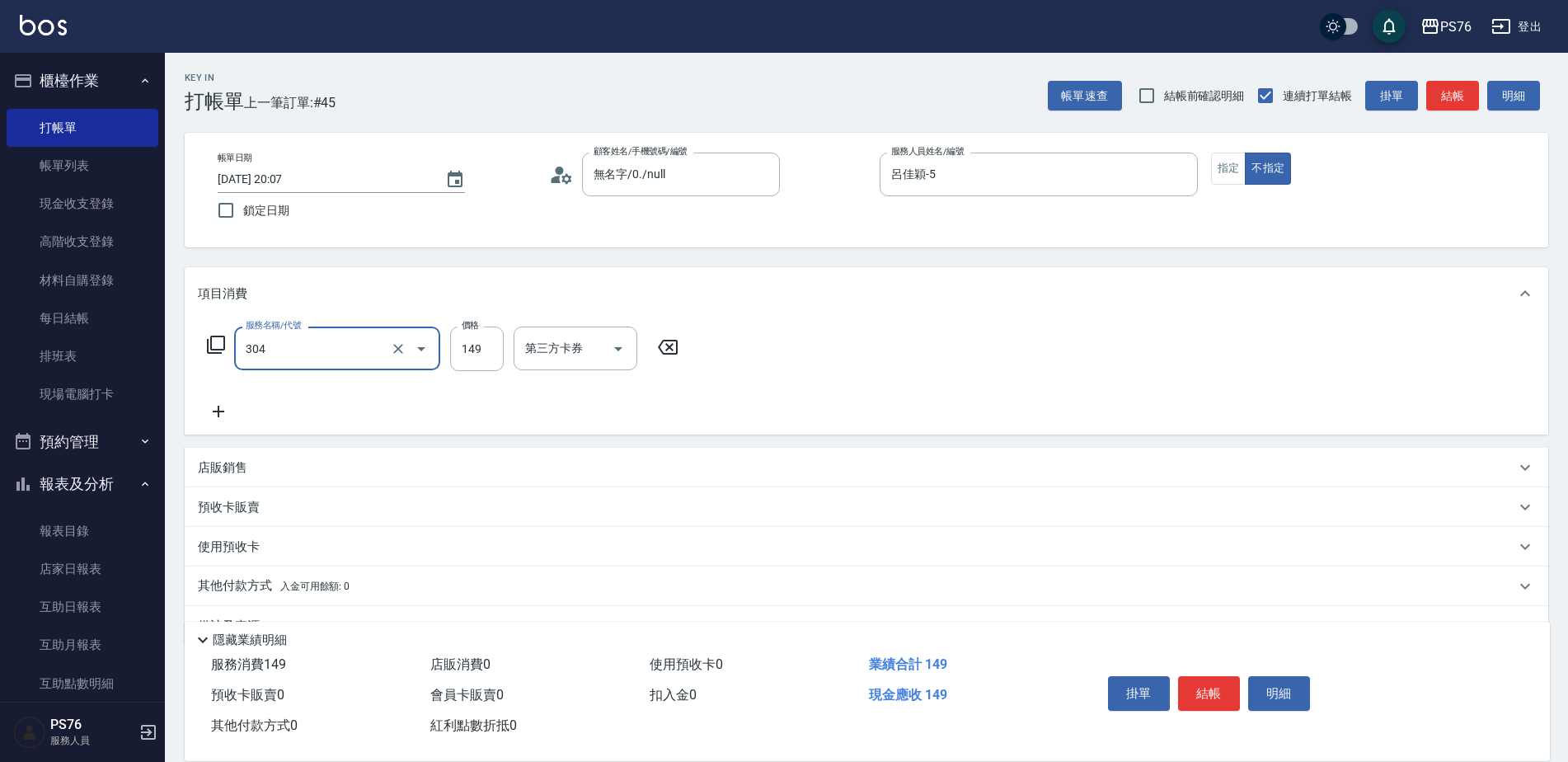
type input "剪髮(304)"
